Goal: Navigation & Orientation: Find specific page/section

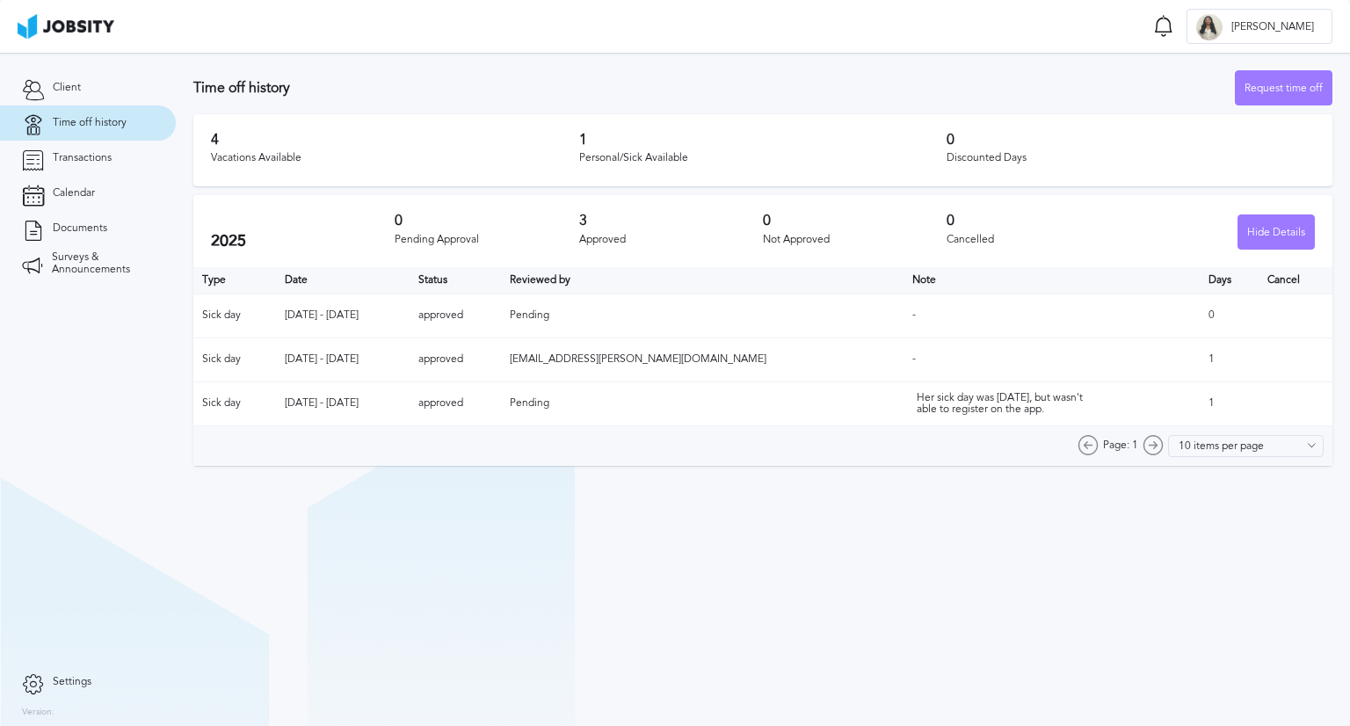
click at [126, 137] on link "Time off history" at bounding box center [88, 122] width 176 height 35
click at [84, 156] on span "Transactions" at bounding box center [82, 158] width 59 height 12
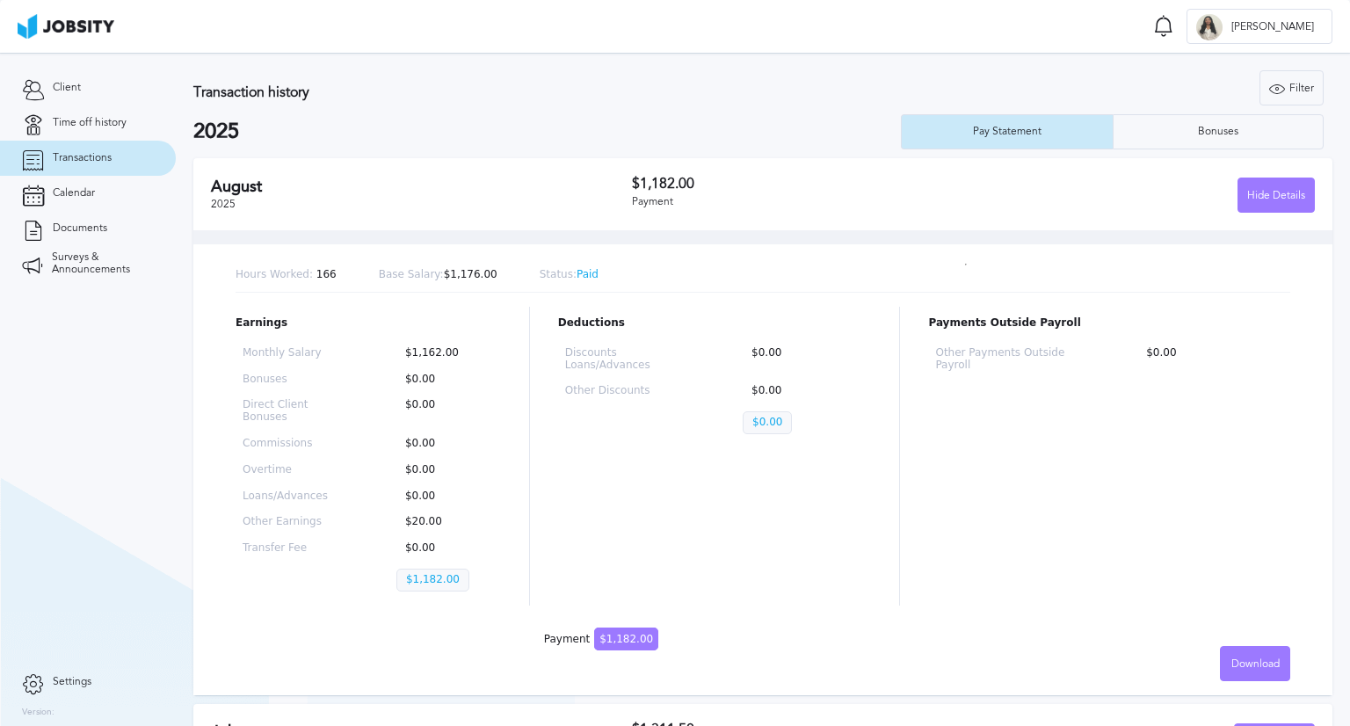
click at [68, 156] on span "Transactions" at bounding box center [82, 158] width 59 height 12
click at [91, 121] on span "Time off history" at bounding box center [90, 123] width 74 height 12
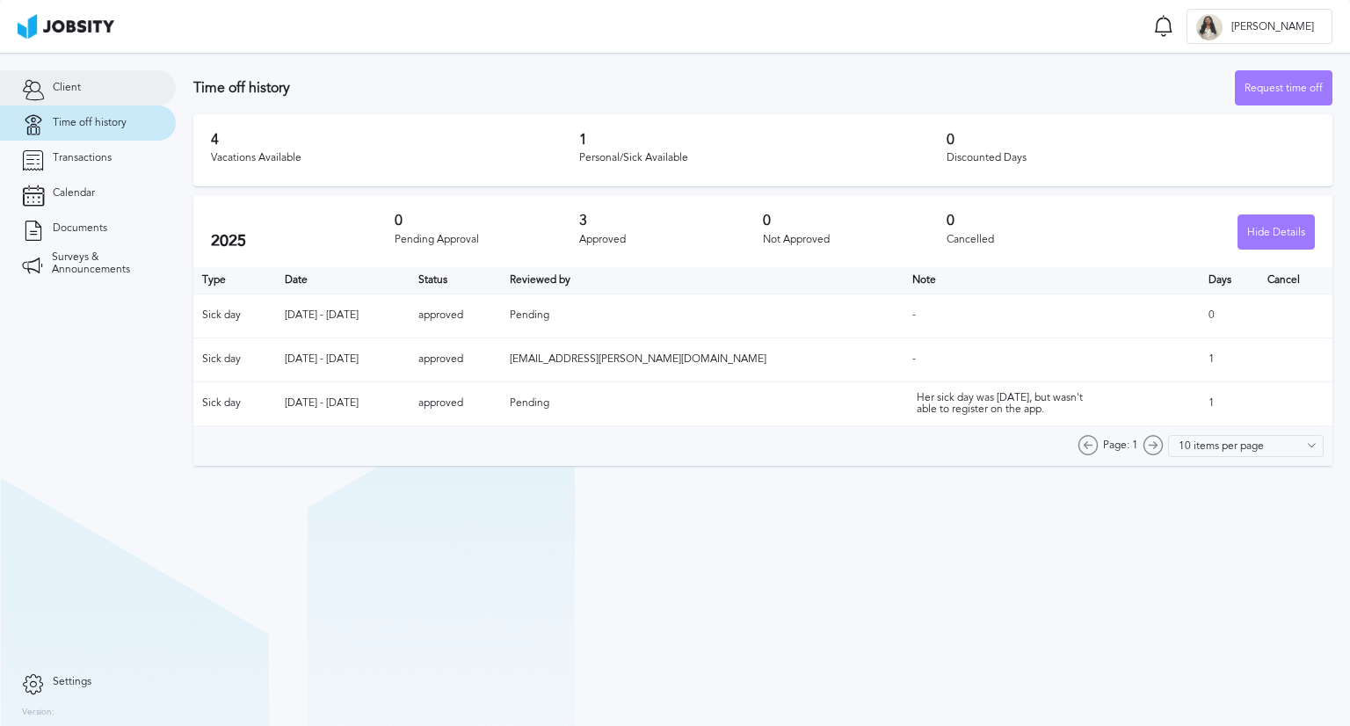
click at [79, 78] on link "Client" at bounding box center [88, 87] width 176 height 35
